Goal: Transaction & Acquisition: Purchase product/service

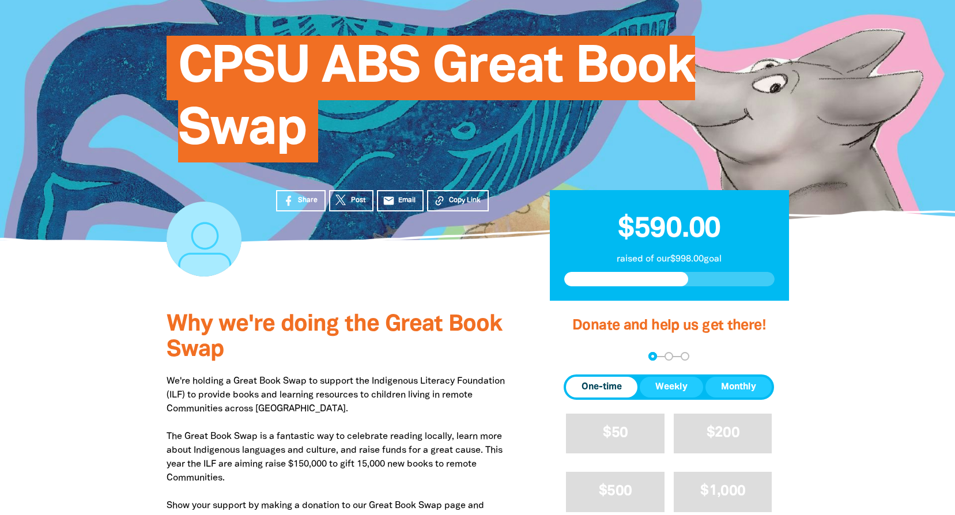
scroll to position [165, 0]
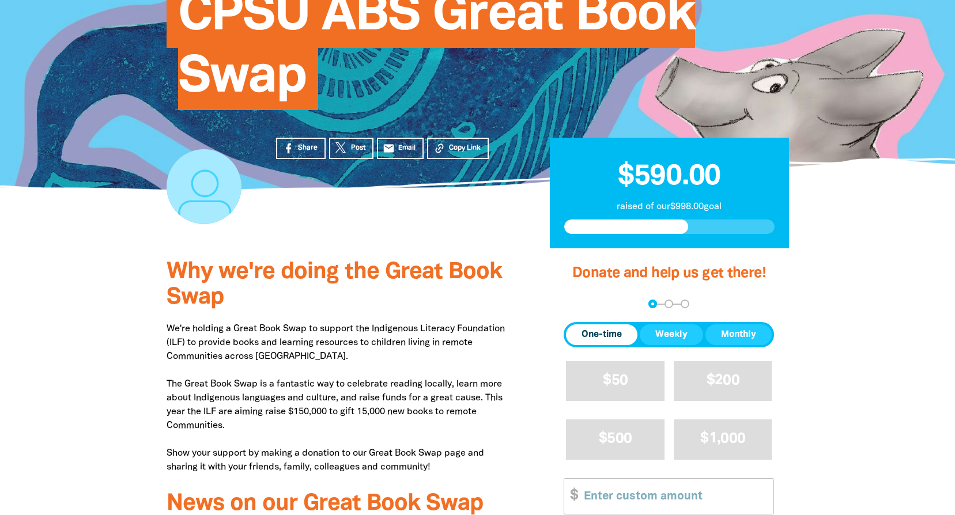
click at [603, 333] on span "One-time" at bounding box center [601, 335] width 40 height 14
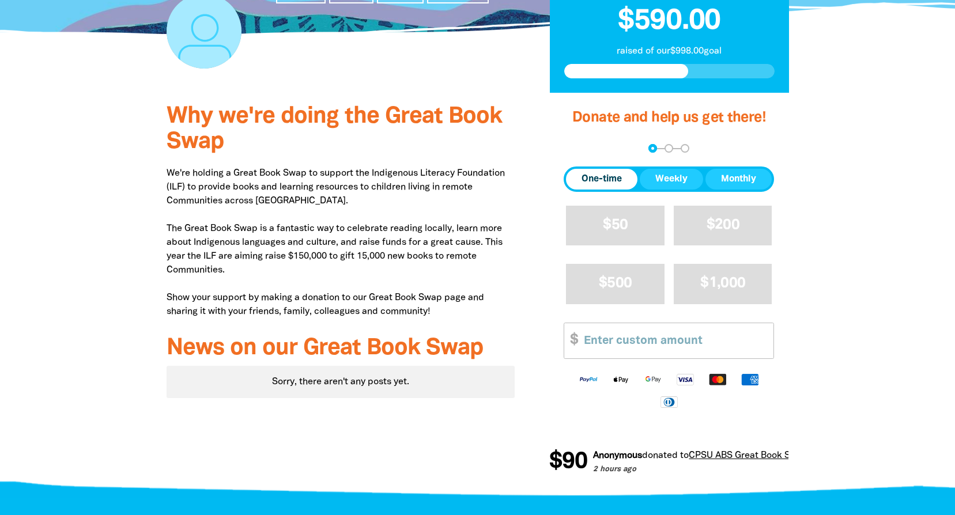
scroll to position [336, 0]
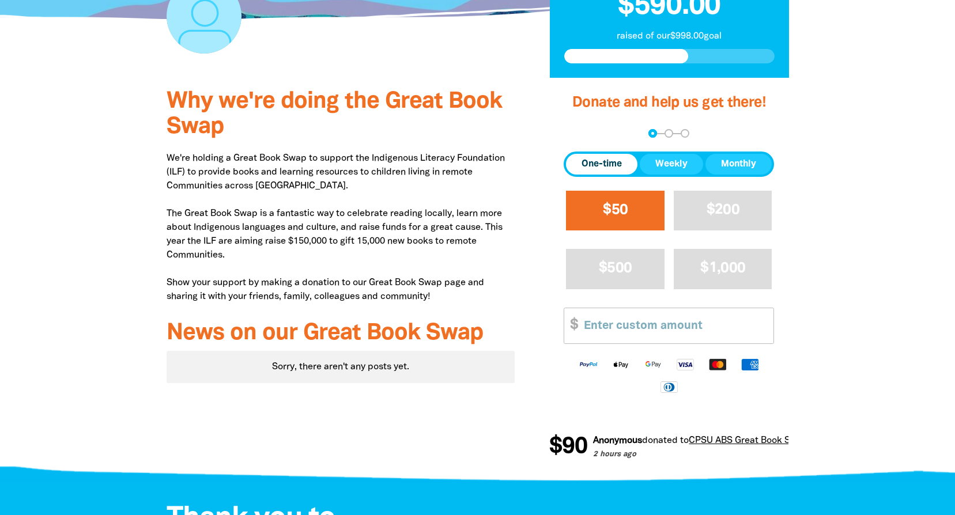
click at [611, 206] on span "$50" at bounding box center [615, 209] width 25 height 13
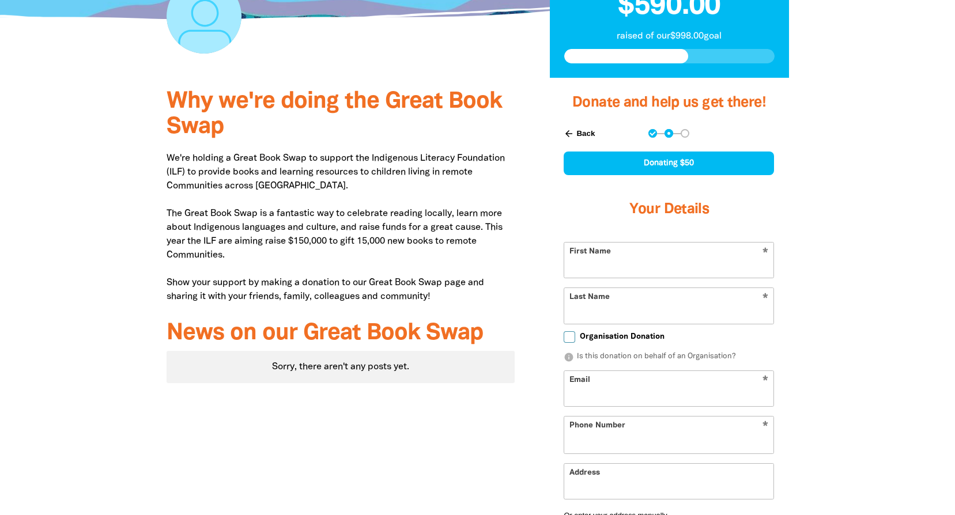
select select "AU"
click at [630, 257] on input "First Name" at bounding box center [668, 260] width 209 height 35
type input "[PERSON_NAME]"
type input "Knevitt"
type input "[EMAIL_ADDRESS][DOMAIN_NAME]"
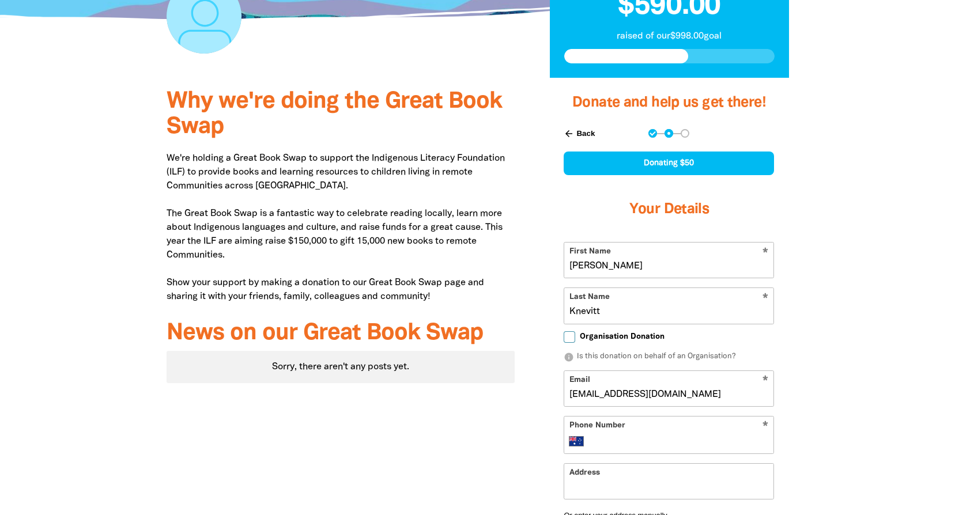
type input "[PHONE_NUMBER]"
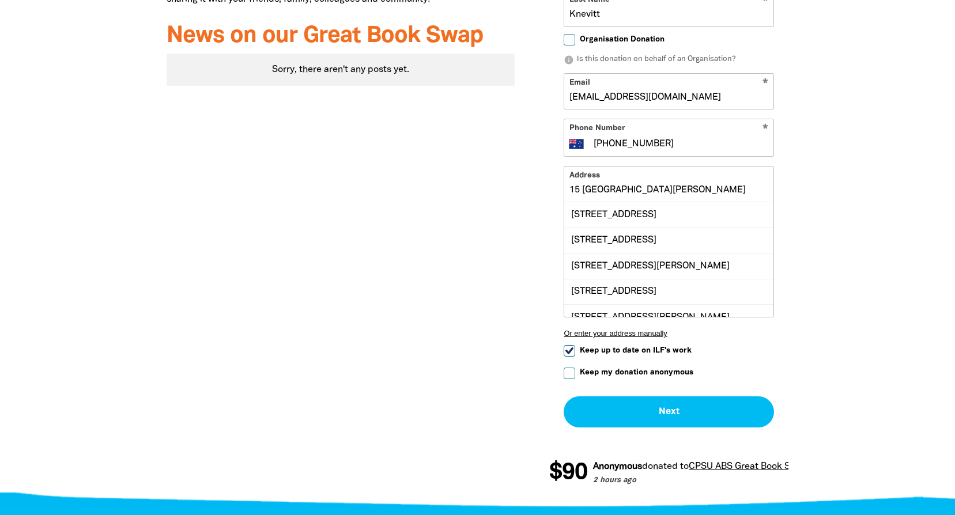
scroll to position [636, 0]
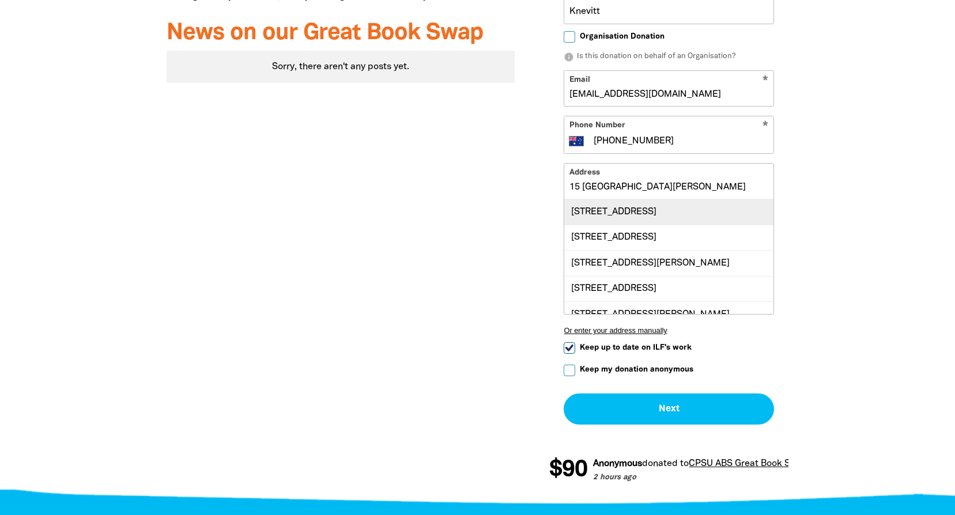
click at [716, 222] on div "[STREET_ADDRESS]" at bounding box center [668, 211] width 209 height 25
type input "[STREET_ADDRESS]"
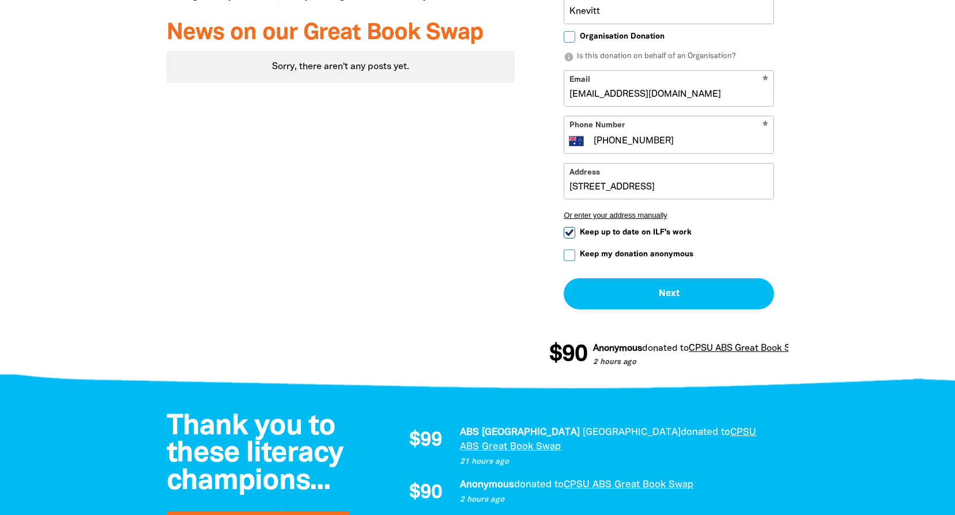
click at [568, 233] on input "Keep up to date on ILF's work" at bounding box center [569, 233] width 12 height 12
checkbox input "false"
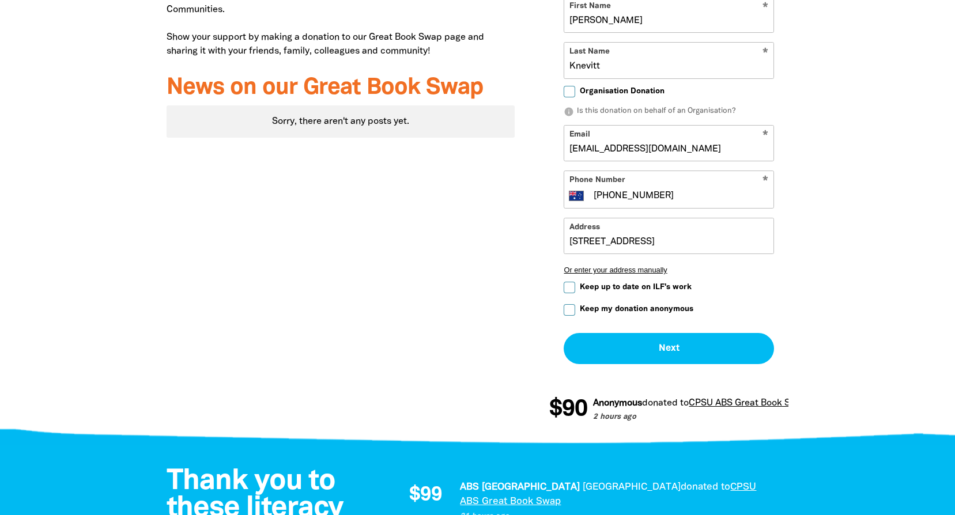
scroll to position [603, 0]
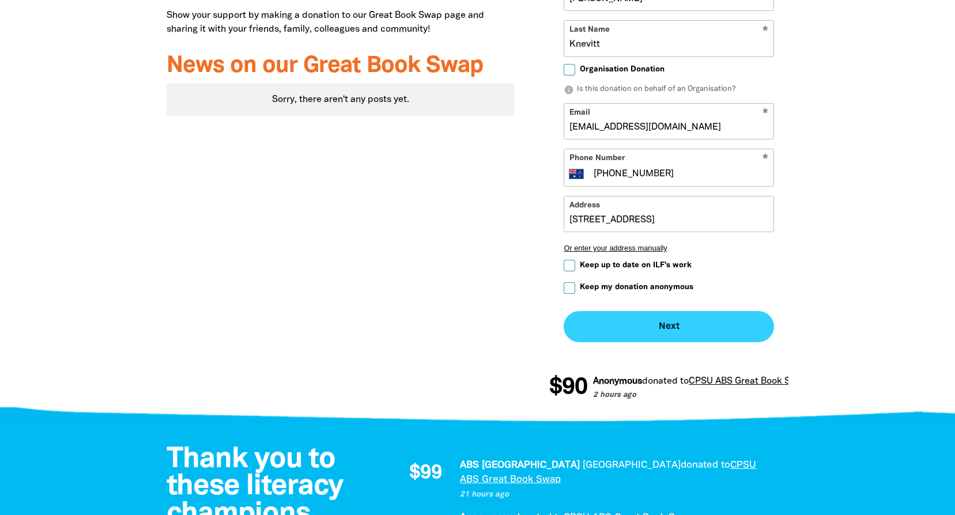
click at [666, 326] on button "Next chevron_right" at bounding box center [668, 326] width 210 height 31
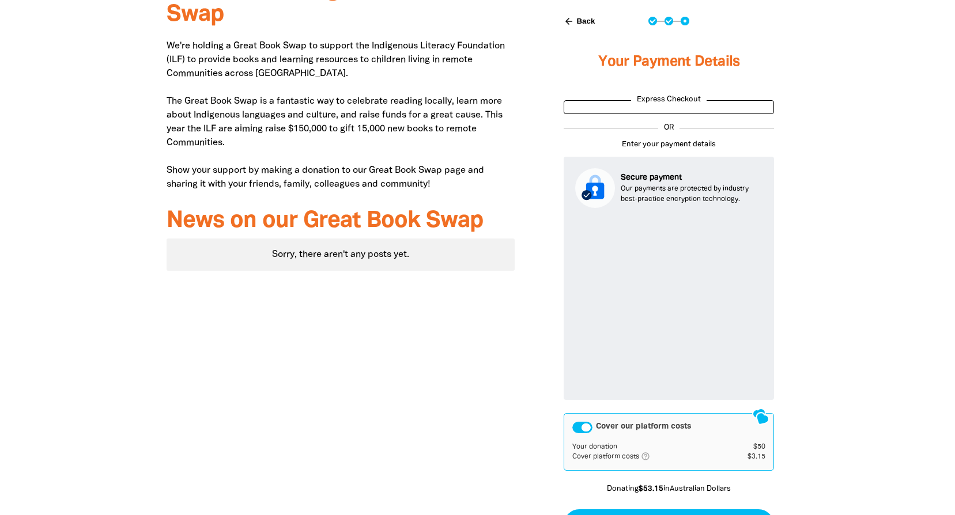
click at [847, 282] on div at bounding box center [477, 289] width 955 height 649
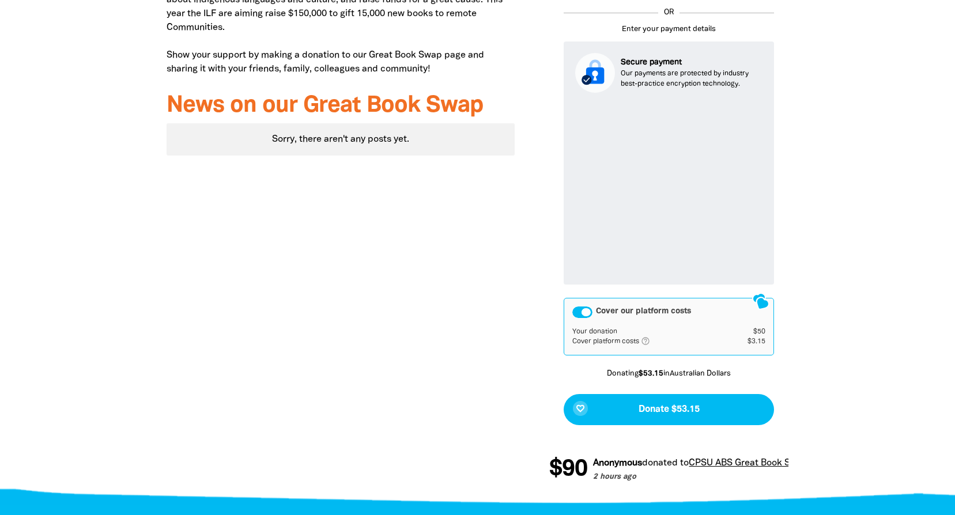
scroll to position [586, 0]
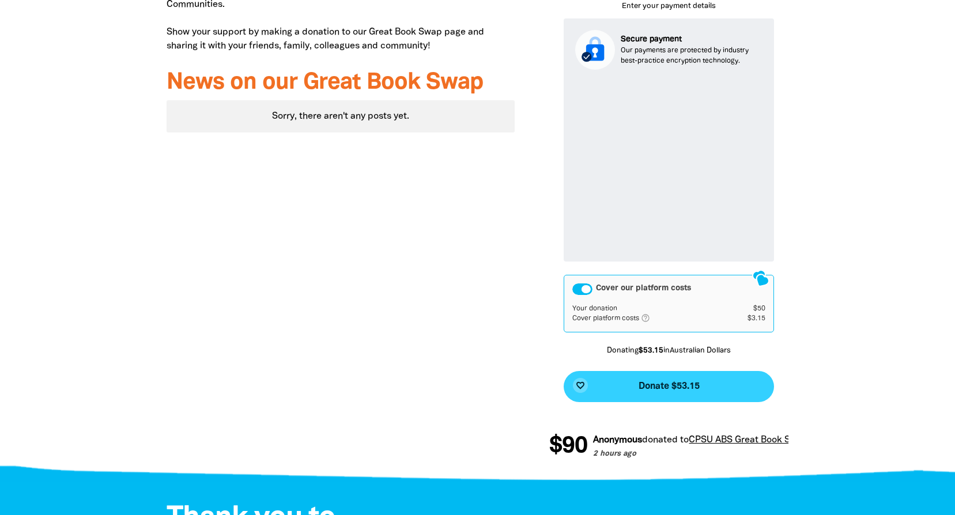
click at [660, 385] on span "Donate $53.15" at bounding box center [668, 386] width 61 height 9
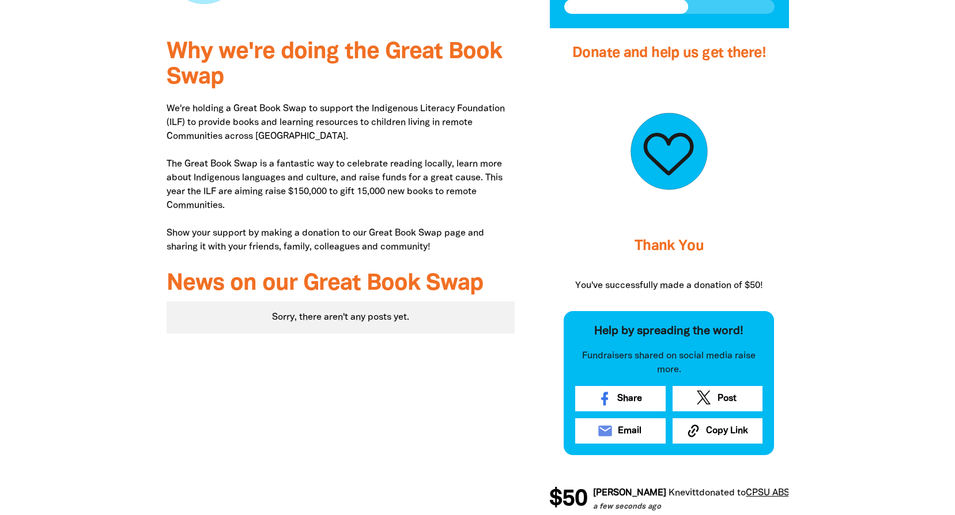
scroll to position [120, 0]
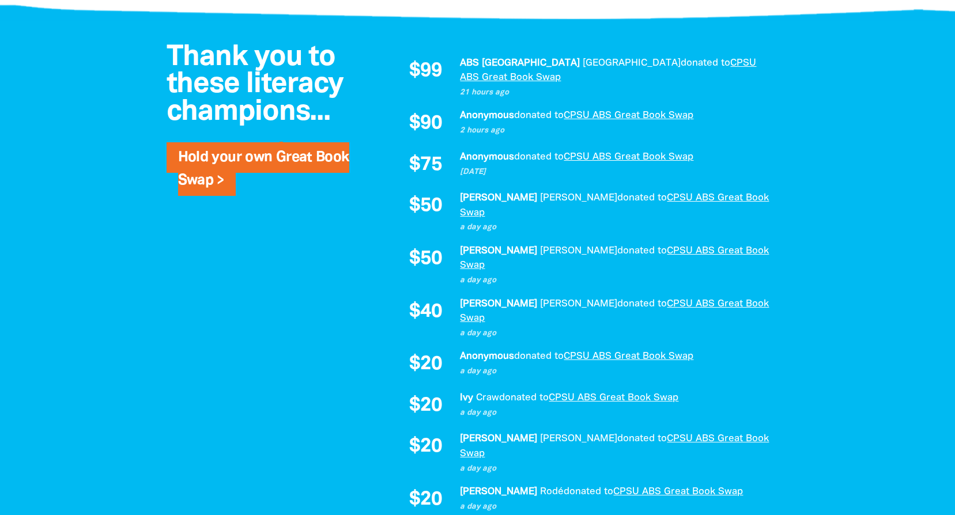
scroll to position [820, 0]
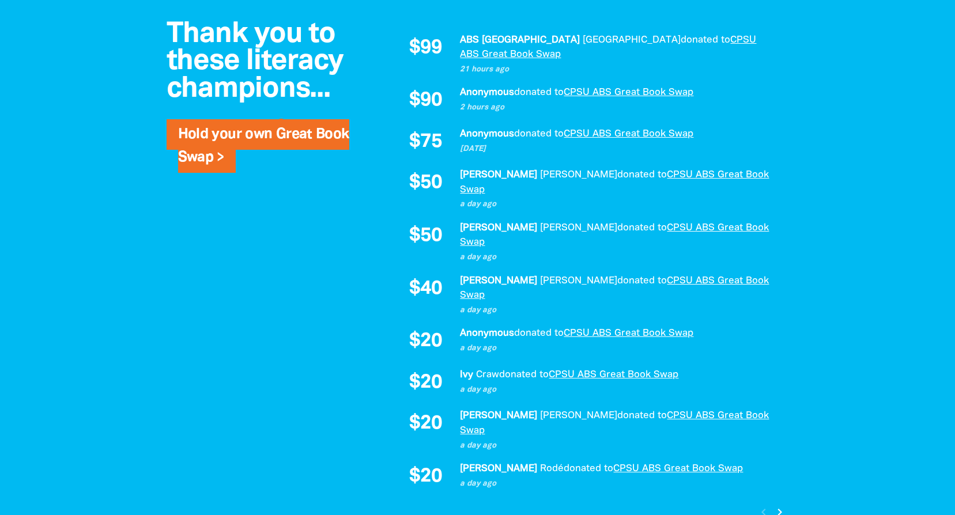
click at [778, 505] on icon "chevron_right" at bounding box center [779, 512] width 14 height 14
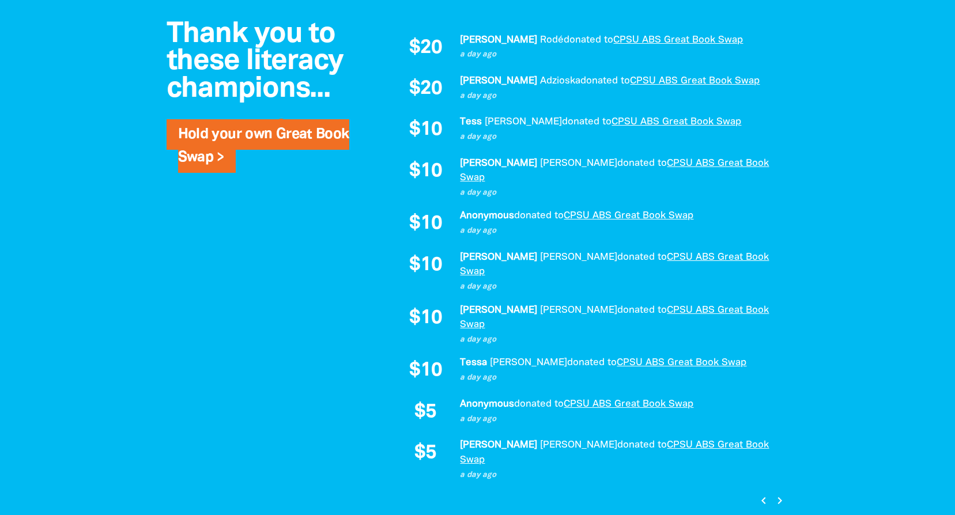
scroll to position [843, 0]
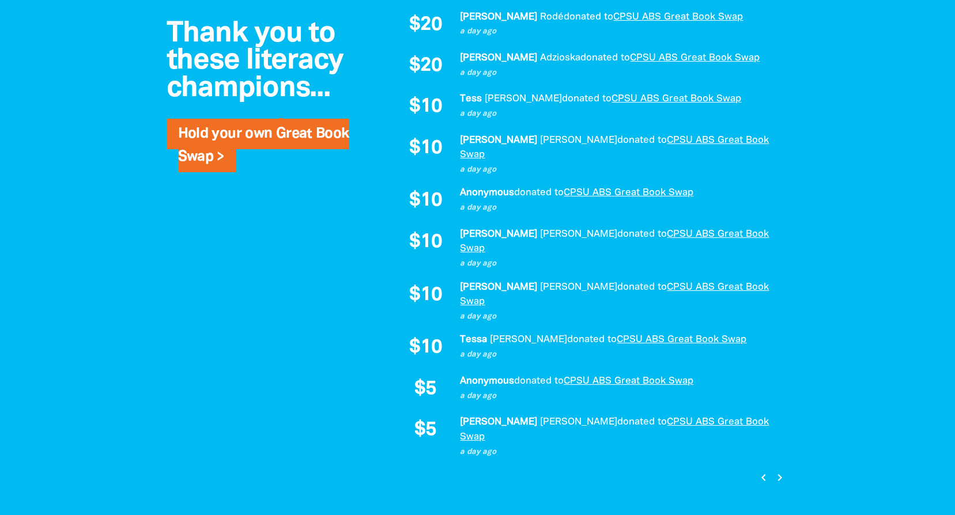
click at [777, 471] on icon "chevron_right" at bounding box center [779, 478] width 14 height 14
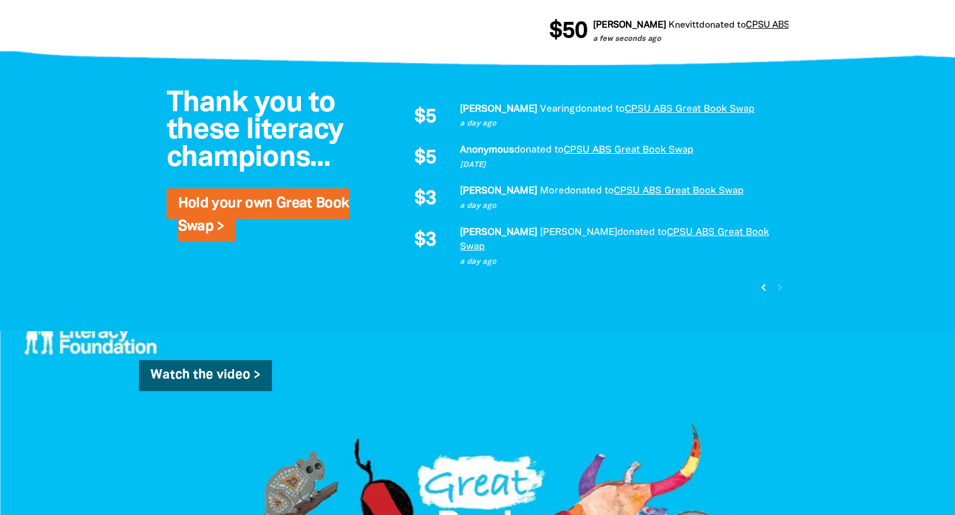
scroll to position [728, 0]
